Goal: Task Accomplishment & Management: Use online tool/utility

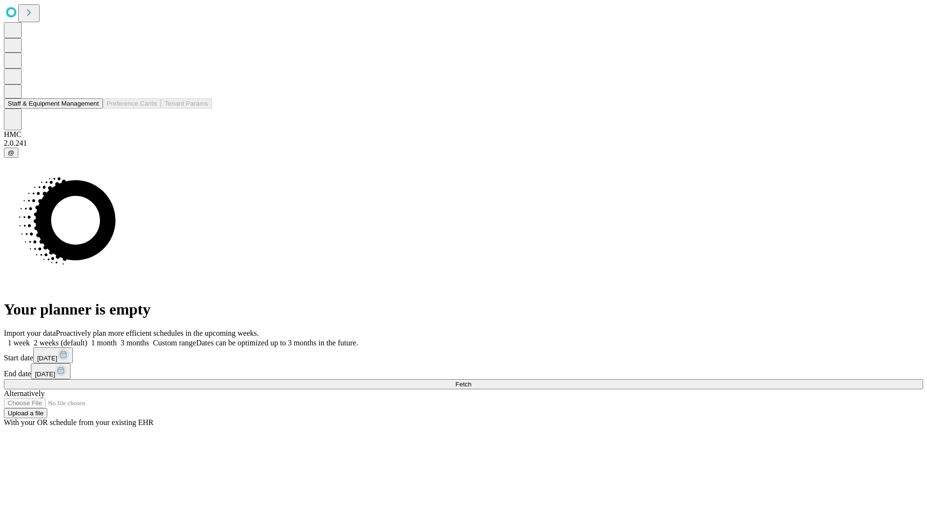
click at [92, 109] on button "Staff & Equipment Management" at bounding box center [53, 103] width 99 height 10
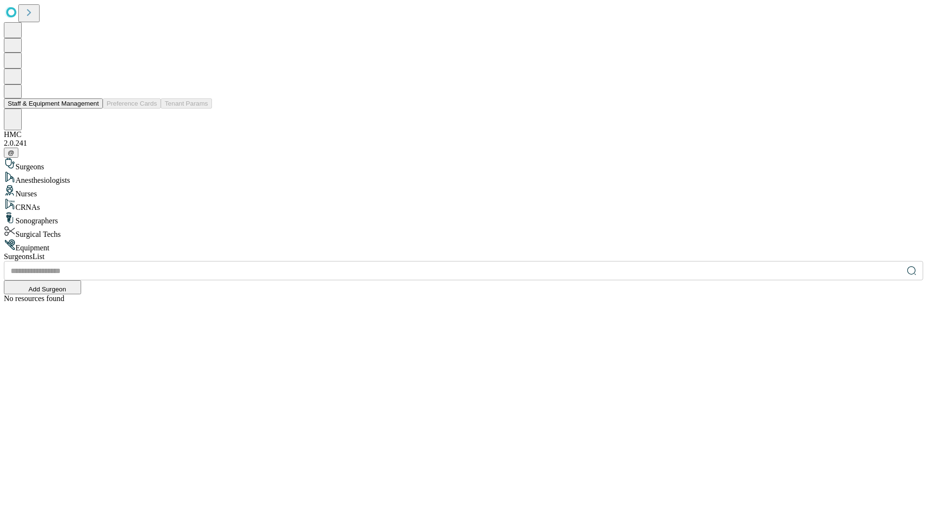
click at [92, 109] on button "Staff & Equipment Management" at bounding box center [53, 103] width 99 height 10
